Goal: Transaction & Acquisition: Register for event/course

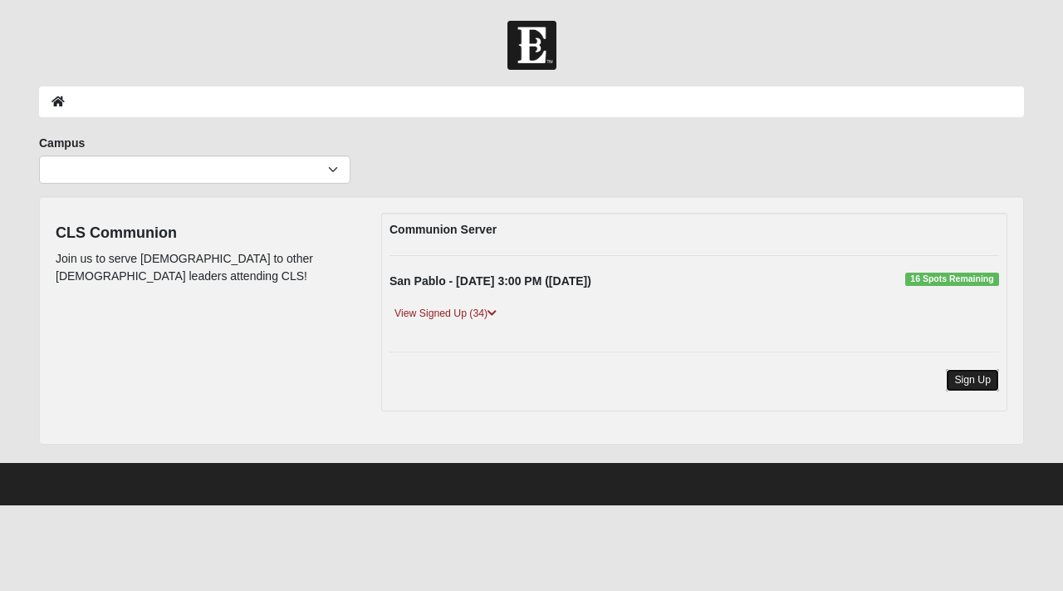
click at [969, 378] on link "Sign Up" at bounding box center [972, 380] width 53 height 22
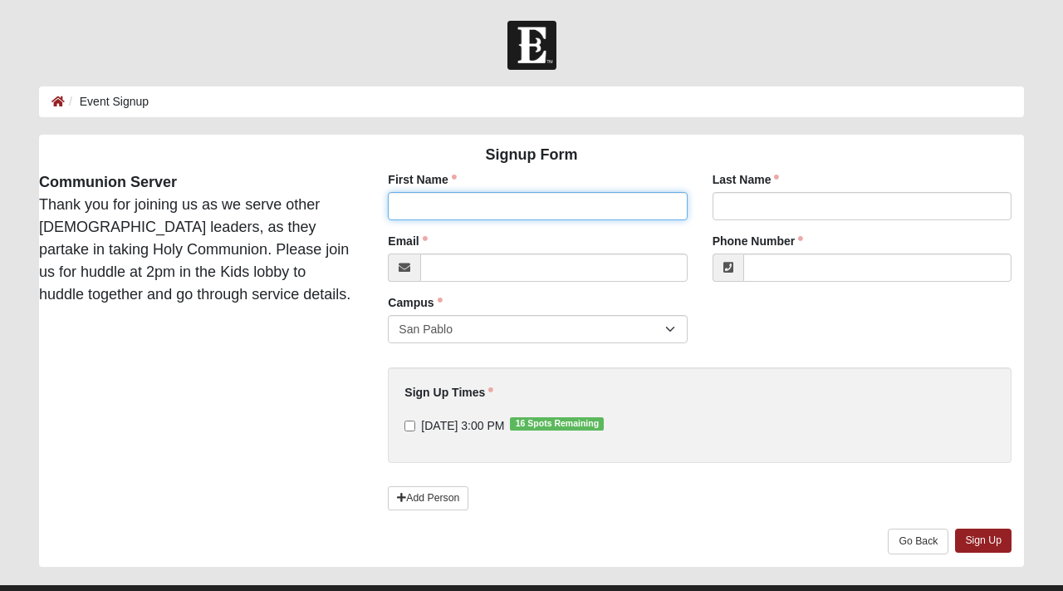
click at [618, 219] on input "First Name" at bounding box center [537, 206] width 299 height 28
type input "[PERSON_NAME]"
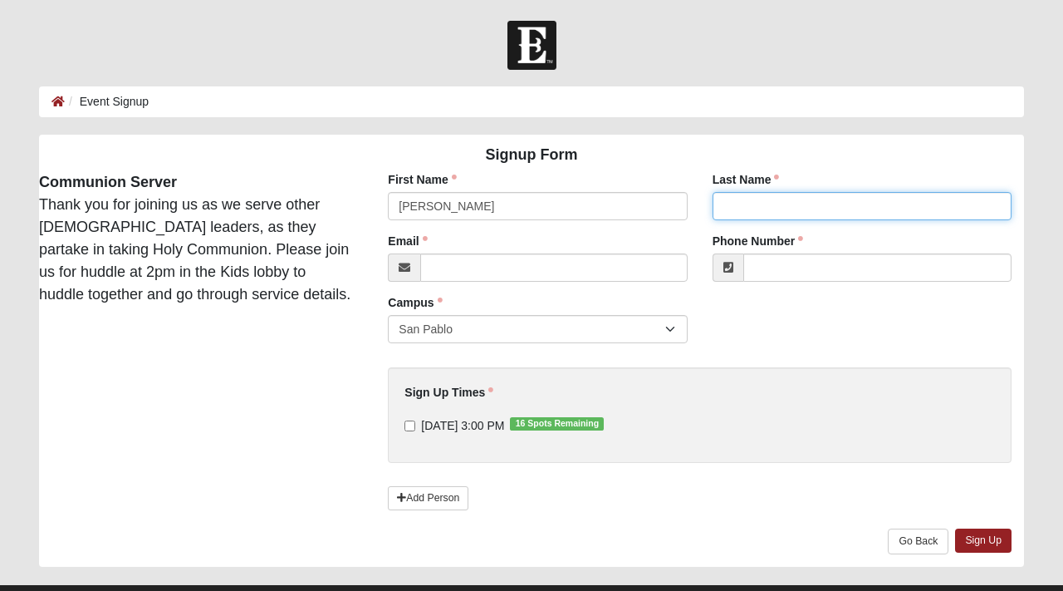
type input "[PERSON_NAME]"
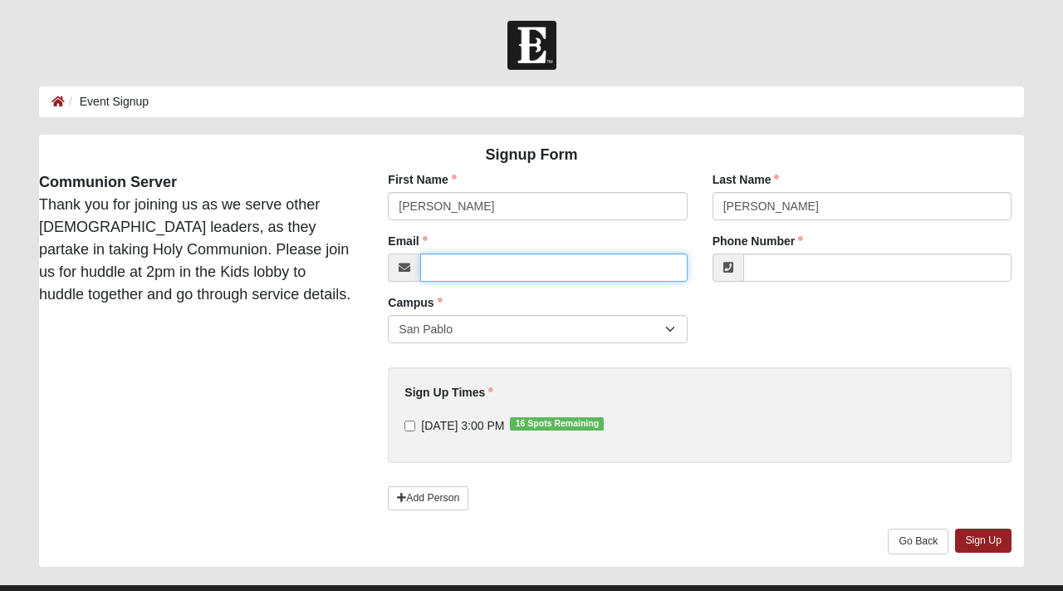
type input "[EMAIL_ADDRESS][DOMAIN_NAME]"
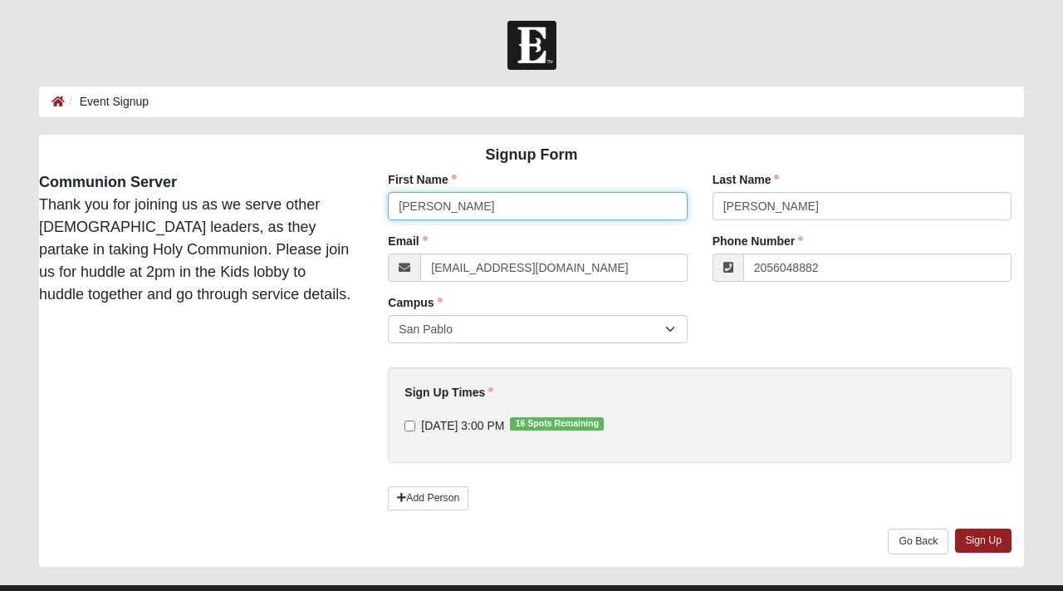
type input "[PHONE_NUMBER]"
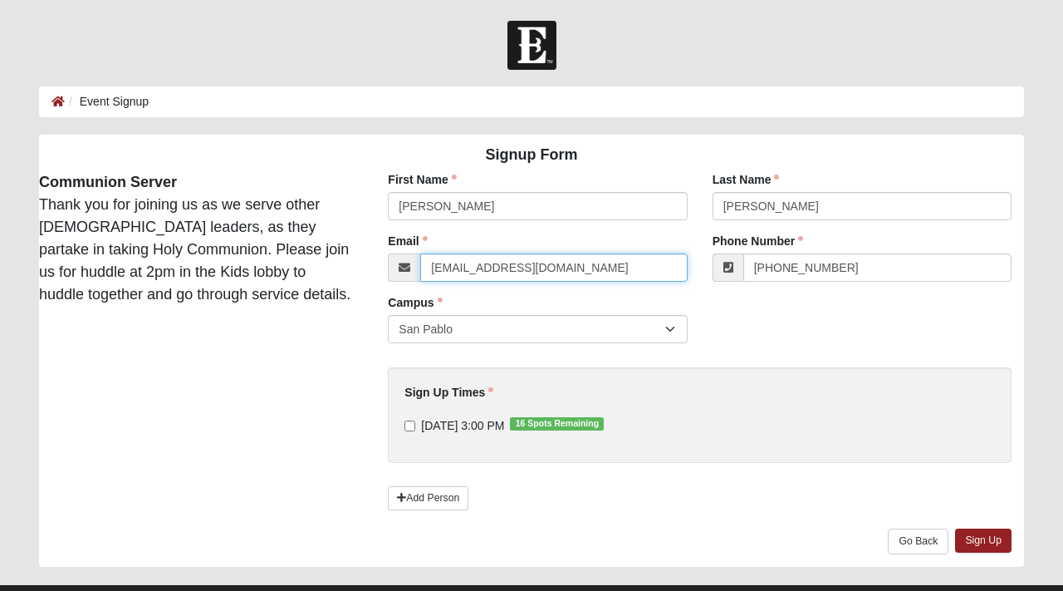
drag, startPoint x: 570, startPoint y: 269, endPoint x: 458, endPoint y: 269, distance: 112.2
click at [458, 269] on input "[EMAIL_ADDRESS][DOMAIN_NAME]" at bounding box center [553, 267] width 267 height 28
type input "[PERSON_NAME][EMAIL_ADDRESS][PERSON_NAME][DOMAIN_NAME]"
click at [411, 429] on input "[DATE] 3:00 PM 16 Spots Remaining" at bounding box center [410, 425] width 11 height 11
checkbox input "true"
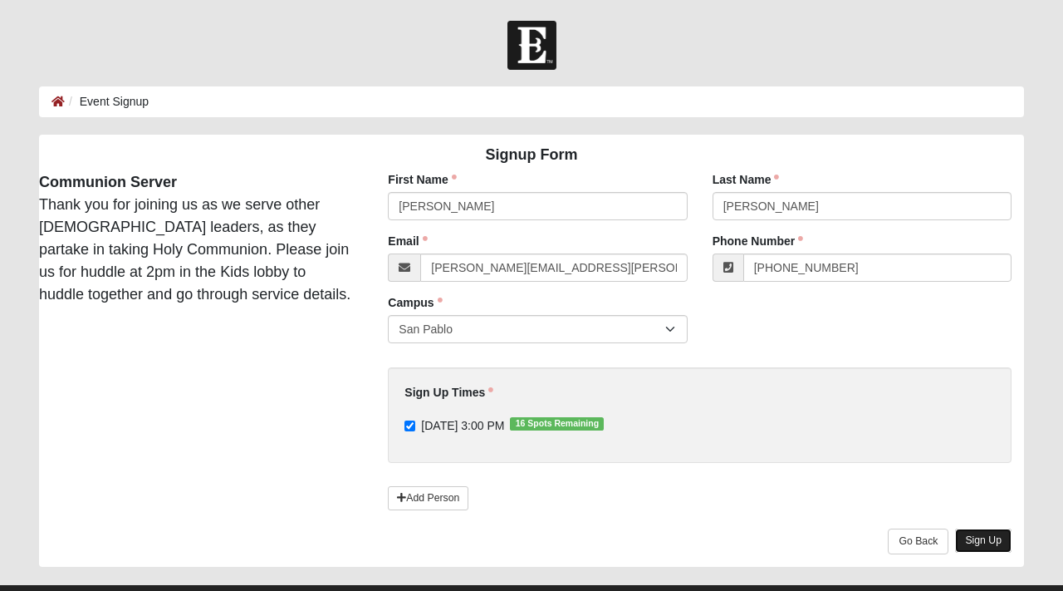
click at [992, 540] on link "Sign Up" at bounding box center [983, 540] width 56 height 24
